Goal: Check status: Check status

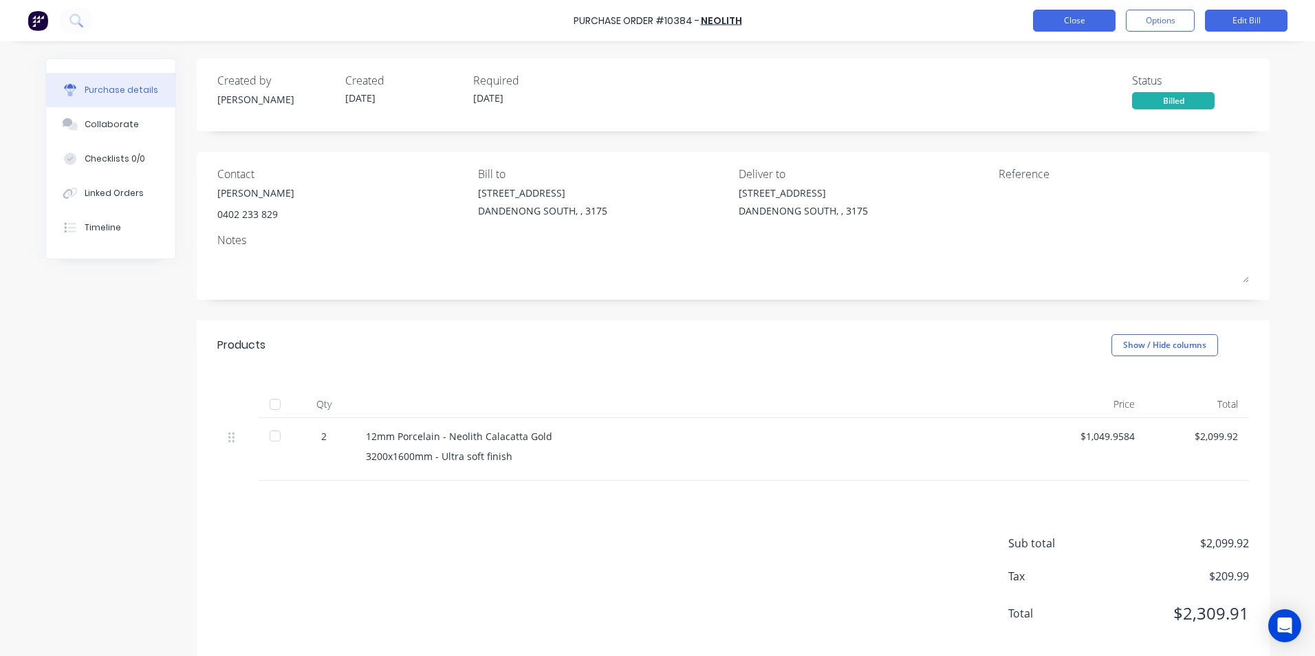
click at [1074, 13] on button "Close" at bounding box center [1074, 21] width 83 height 22
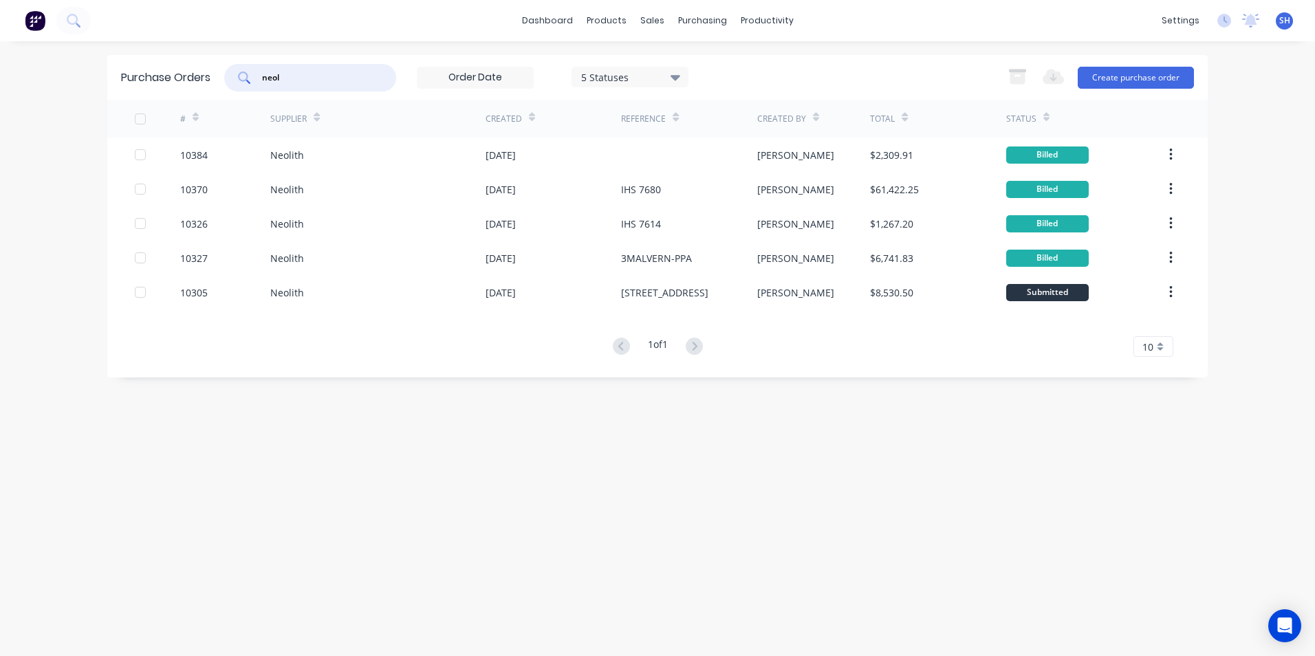
drag, startPoint x: 330, startPoint y: 73, endPoint x: 254, endPoint y: 76, distance: 75.7
click at [251, 74] on div "neol" at bounding box center [310, 78] width 172 height 28
click at [663, 61] on div at bounding box center [660, 66] width 21 height 12
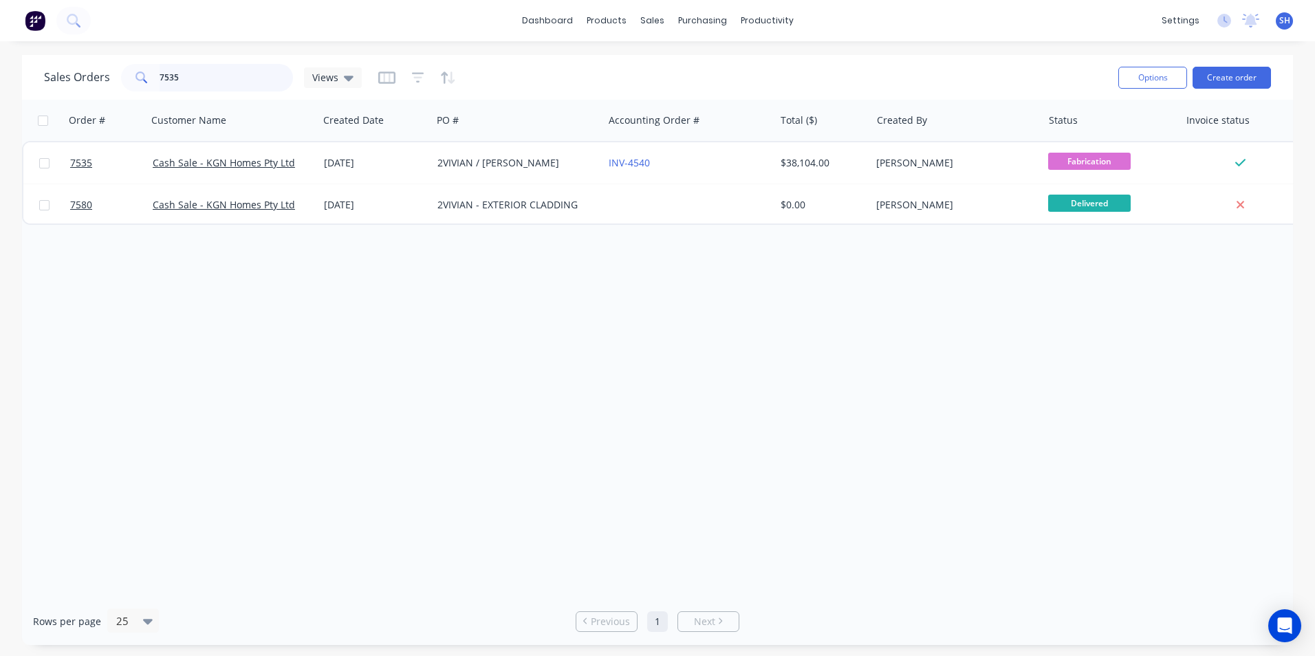
drag, startPoint x: 221, startPoint y: 84, endPoint x: 198, endPoint y: 78, distance: 23.4
click at [216, 83] on input "7535" at bounding box center [227, 78] width 134 height 28
drag, startPoint x: 198, startPoint y: 78, endPoint x: 142, endPoint y: 78, distance: 55.7
click at [142, 78] on div "7535" at bounding box center [207, 78] width 172 height 28
click at [411, 358] on div "Order # Customer Name Created Date PO # Accounting Order # Total ($) Created By…" at bounding box center [657, 349] width 1271 height 498
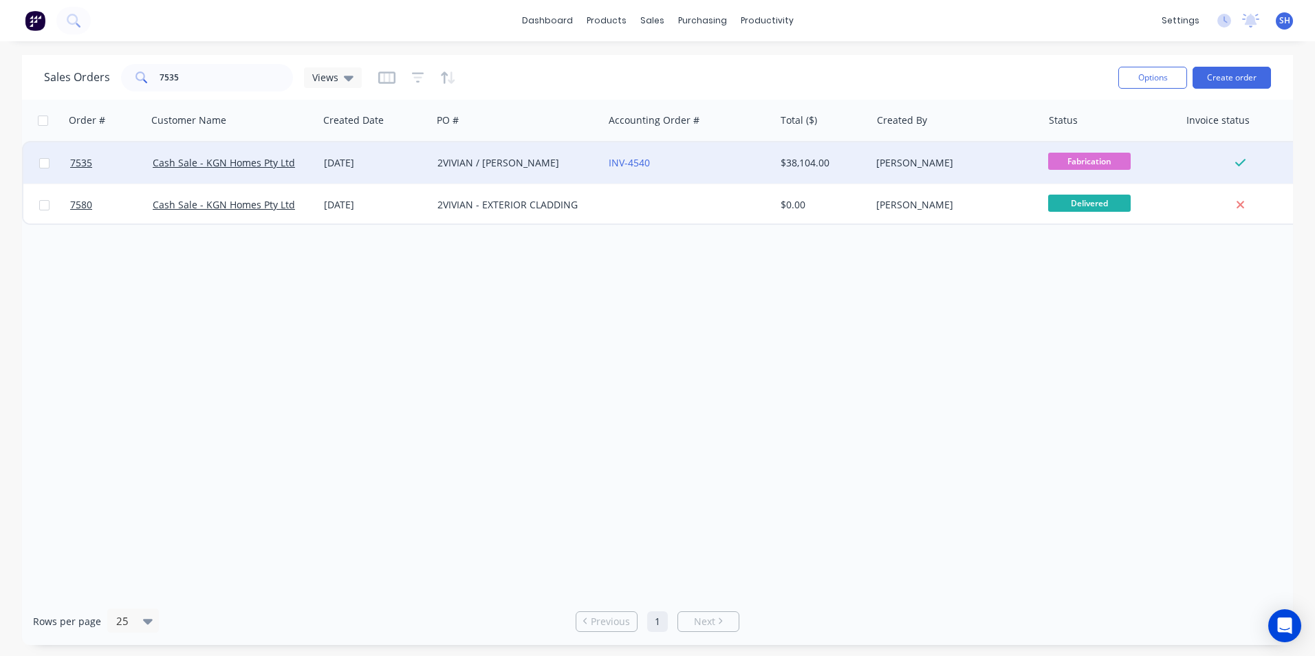
click at [482, 160] on div "2VIVIAN / [PERSON_NAME]" at bounding box center [513, 163] width 153 height 14
